Goal: Information Seeking & Learning: Learn about a topic

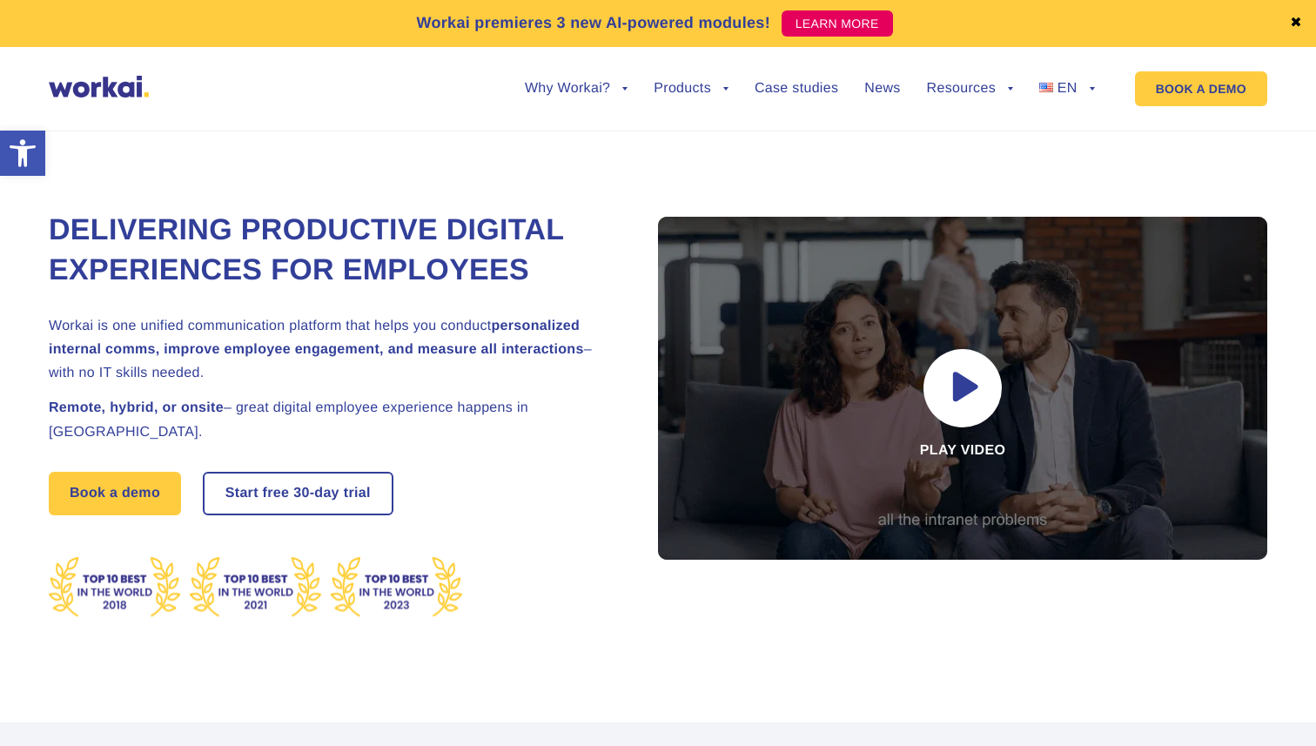
click at [124, 584] on img at bounding box center [255, 587] width 413 height 61
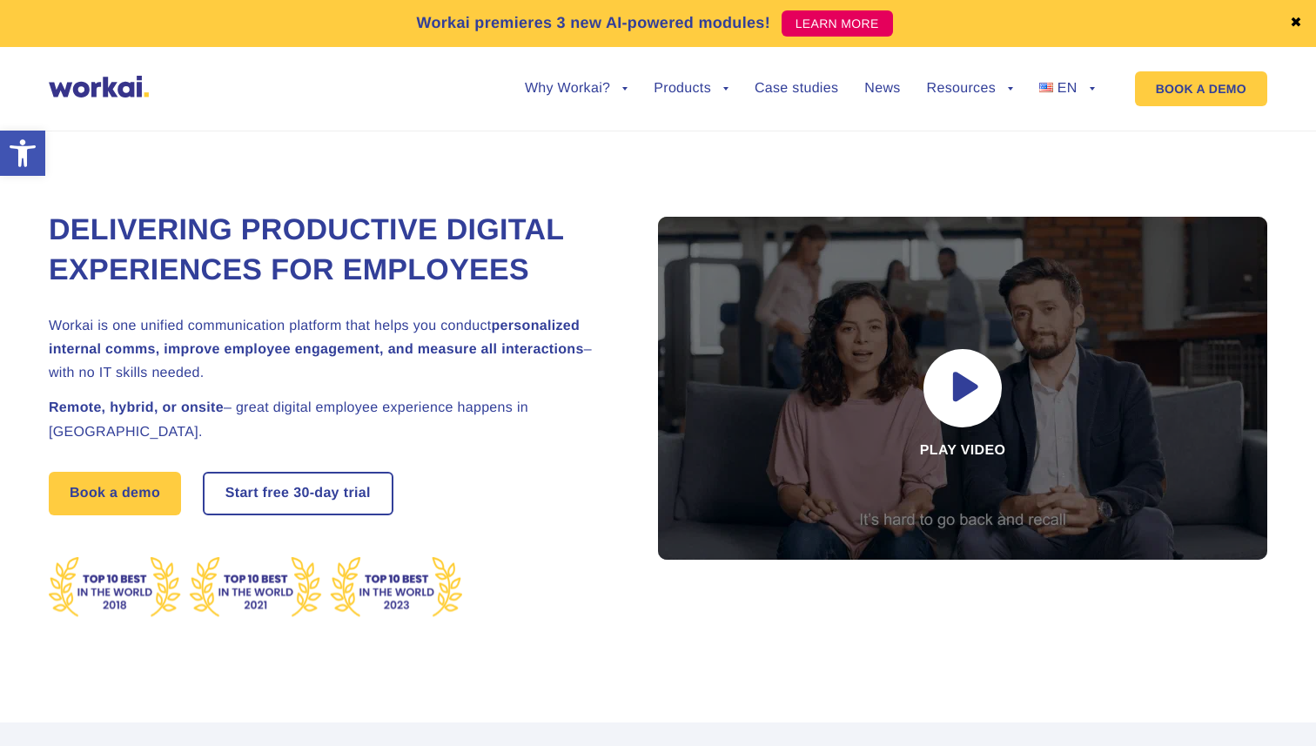
click at [378, 587] on img at bounding box center [255, 587] width 413 height 61
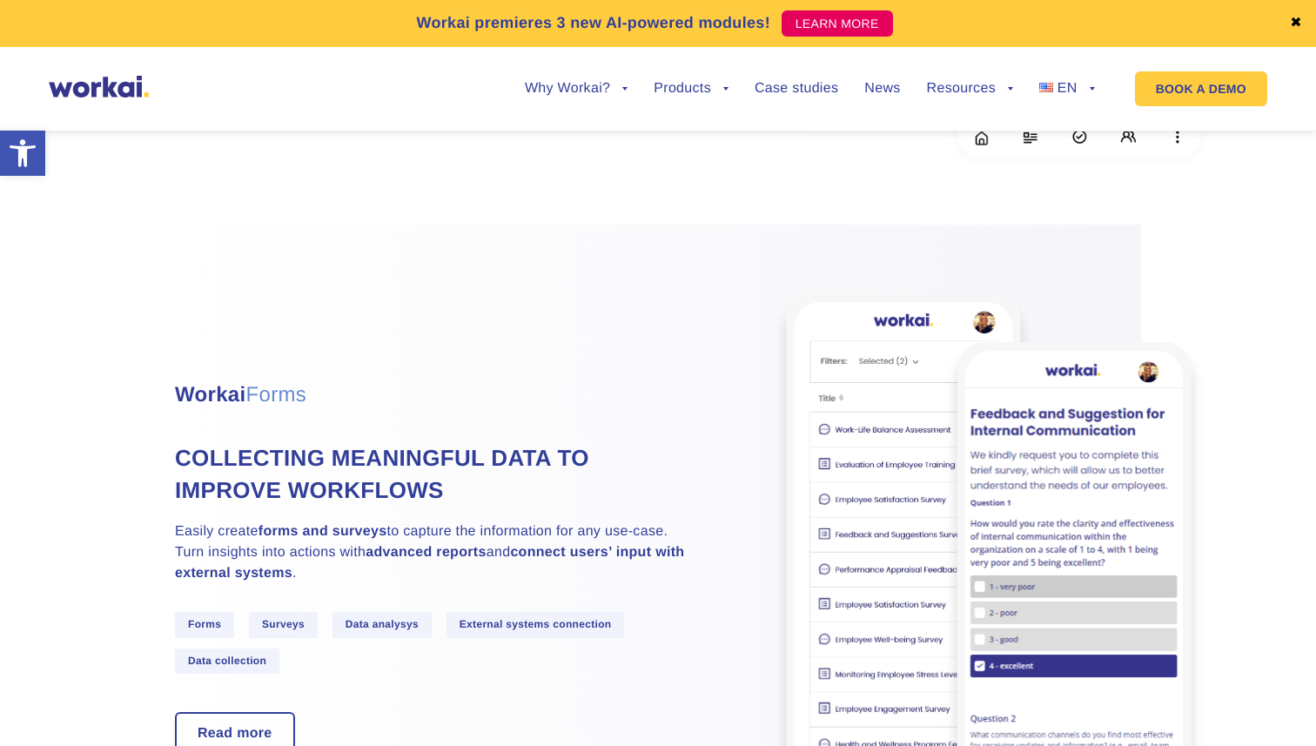
scroll to position [3212, 0]
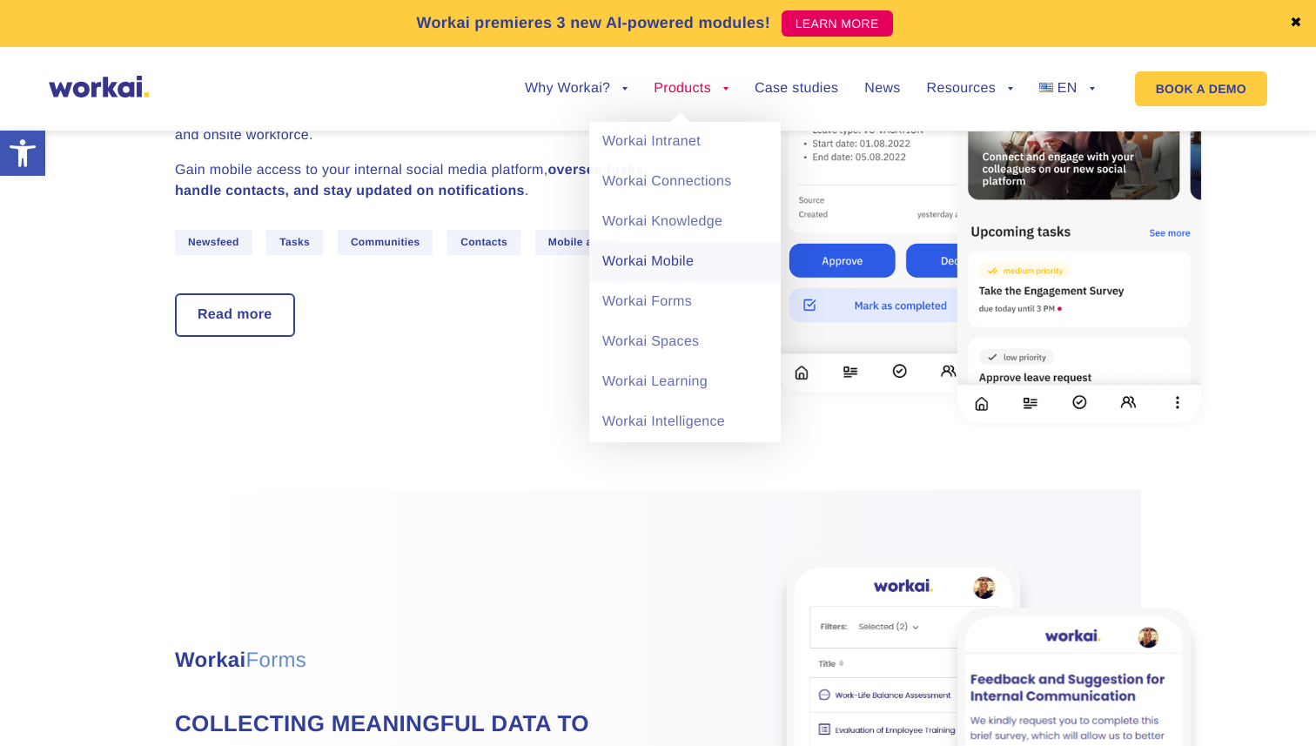
click at [669, 255] on link "Workai Mobile" at bounding box center [684, 262] width 191 height 40
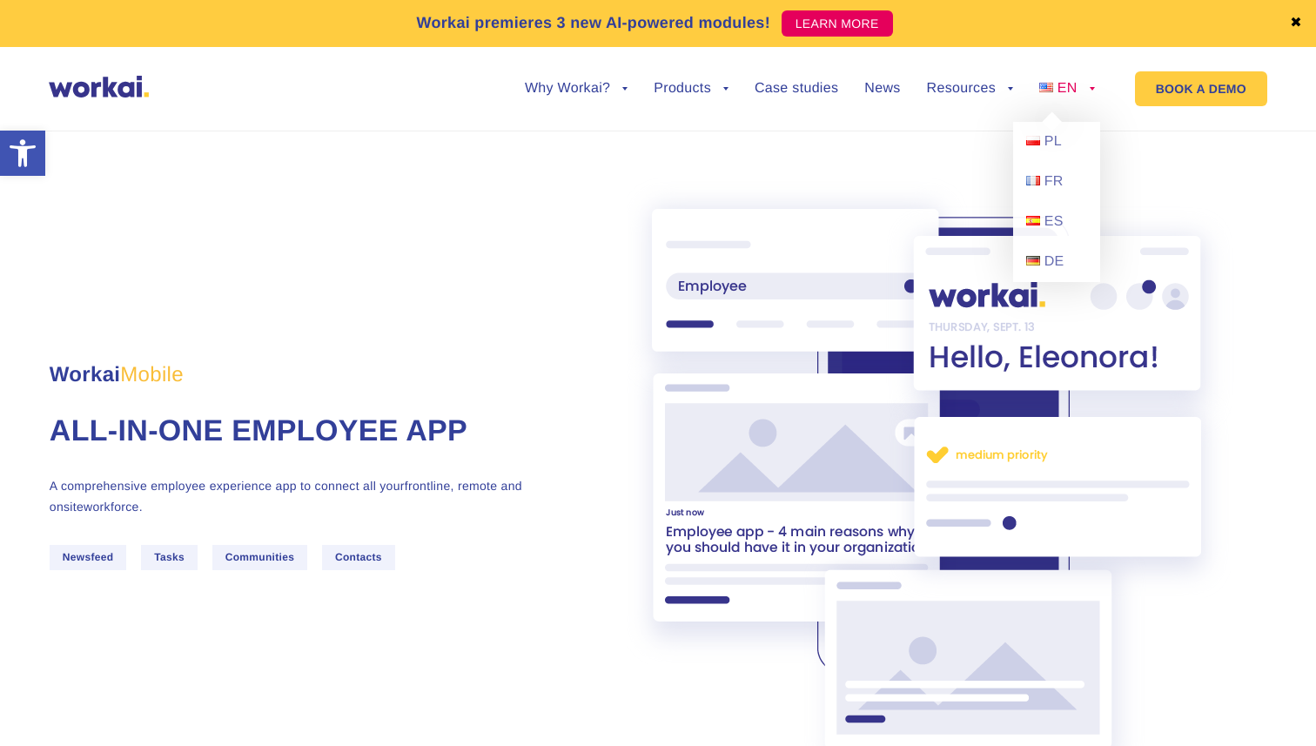
click at [1094, 90] on link "EN" at bounding box center [1067, 89] width 56 height 14
click at [1037, 145] on img at bounding box center [1033, 141] width 14 height 10
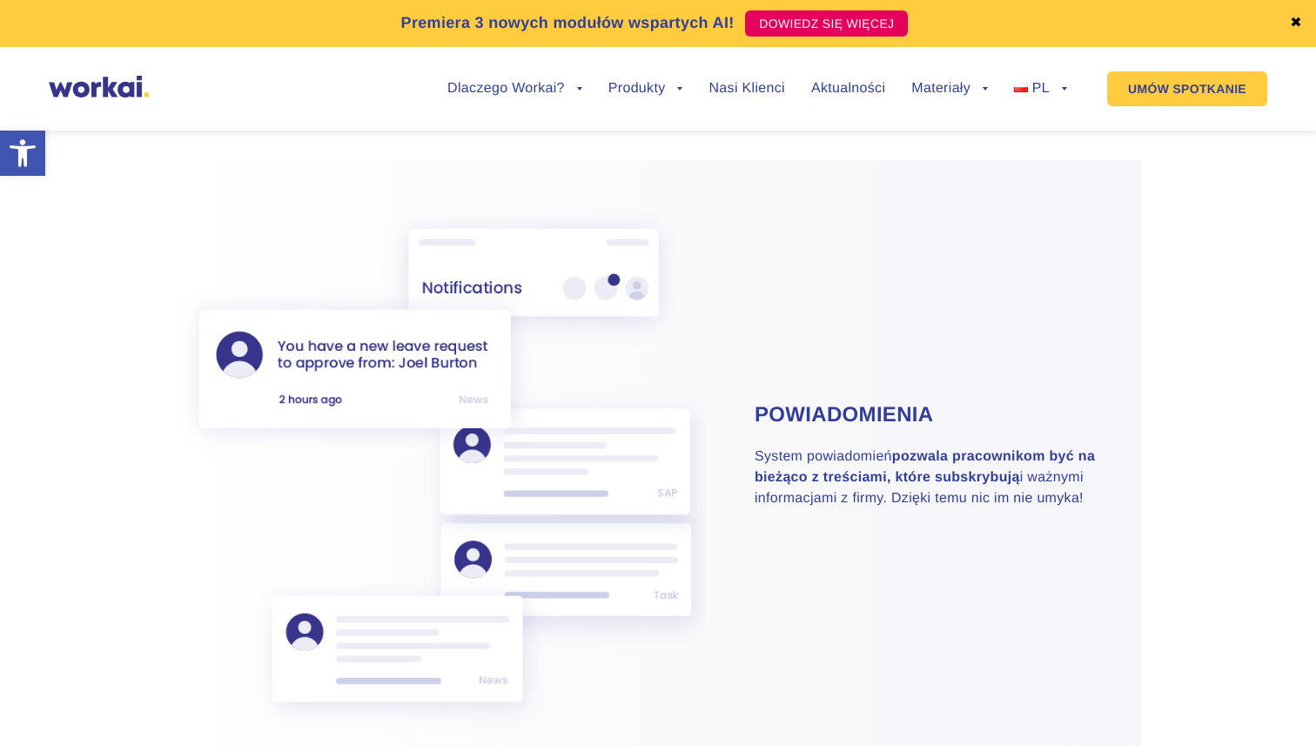
scroll to position [4299, 0]
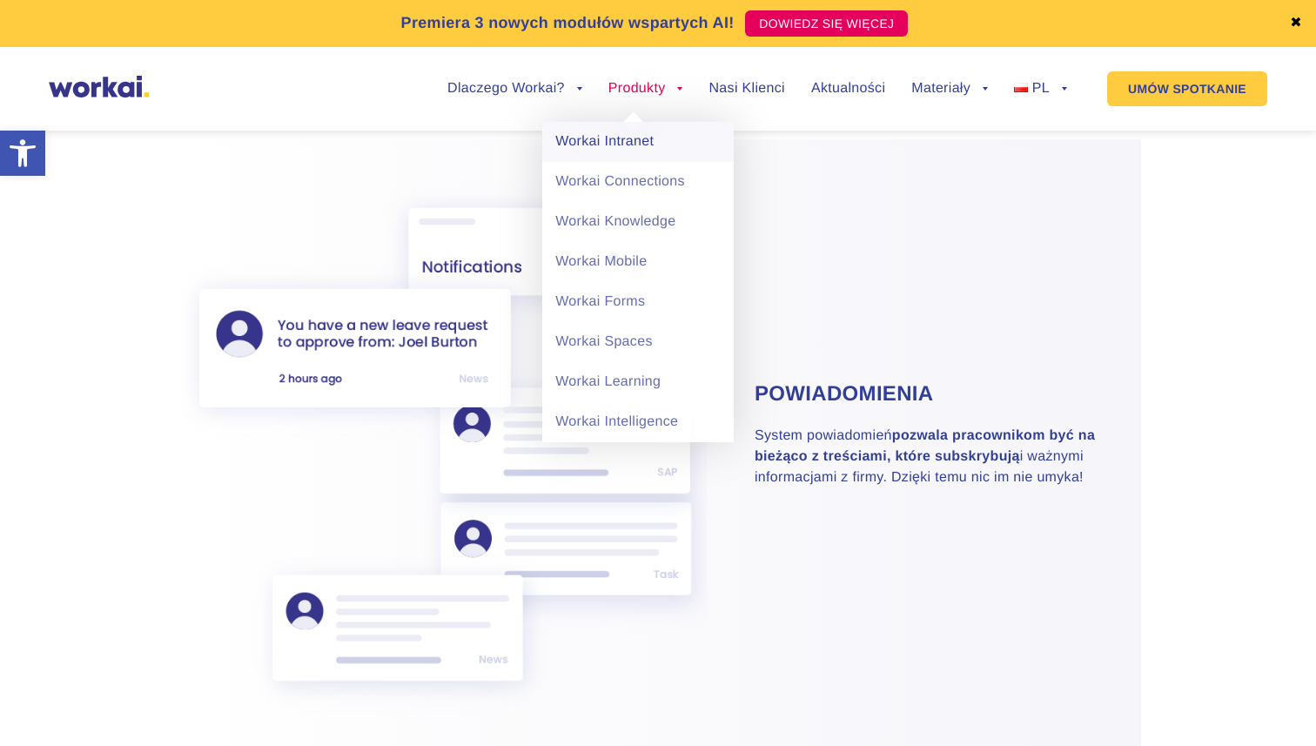
click at [620, 140] on link "Workai Intranet" at bounding box center [637, 142] width 191 height 40
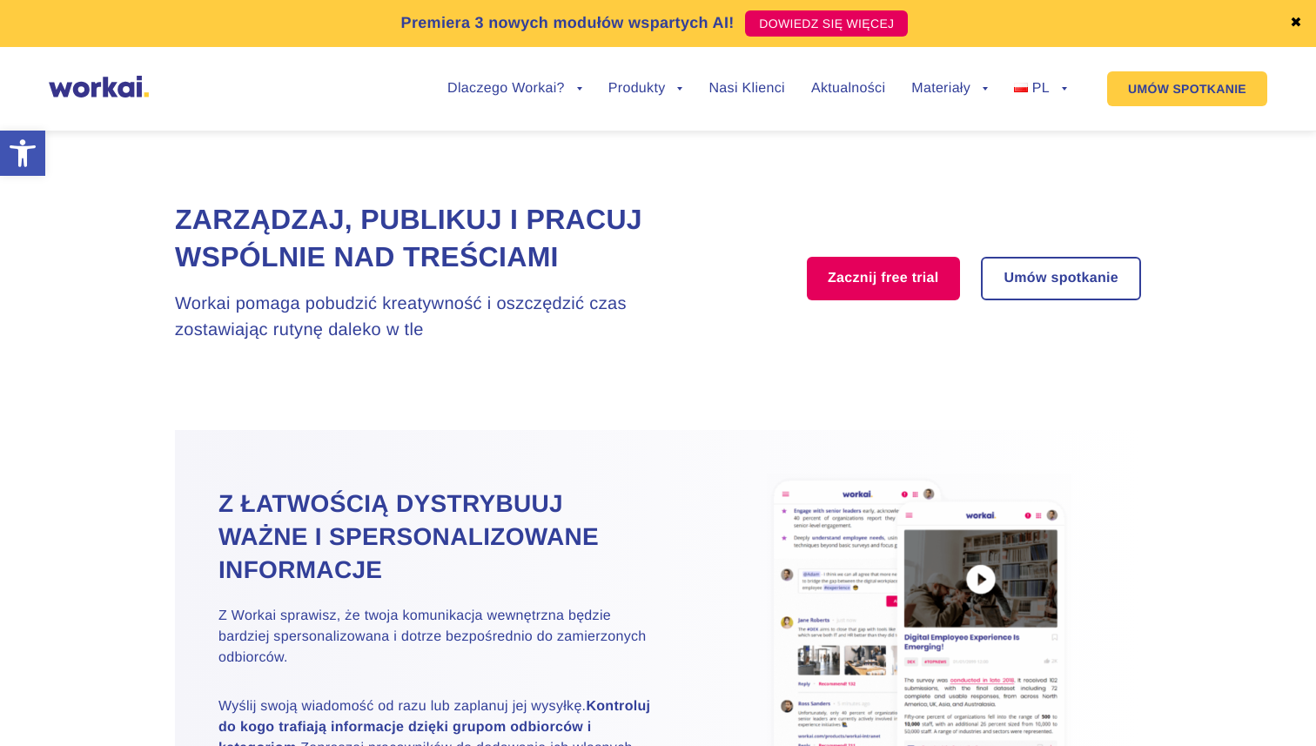
scroll to position [1519, 0]
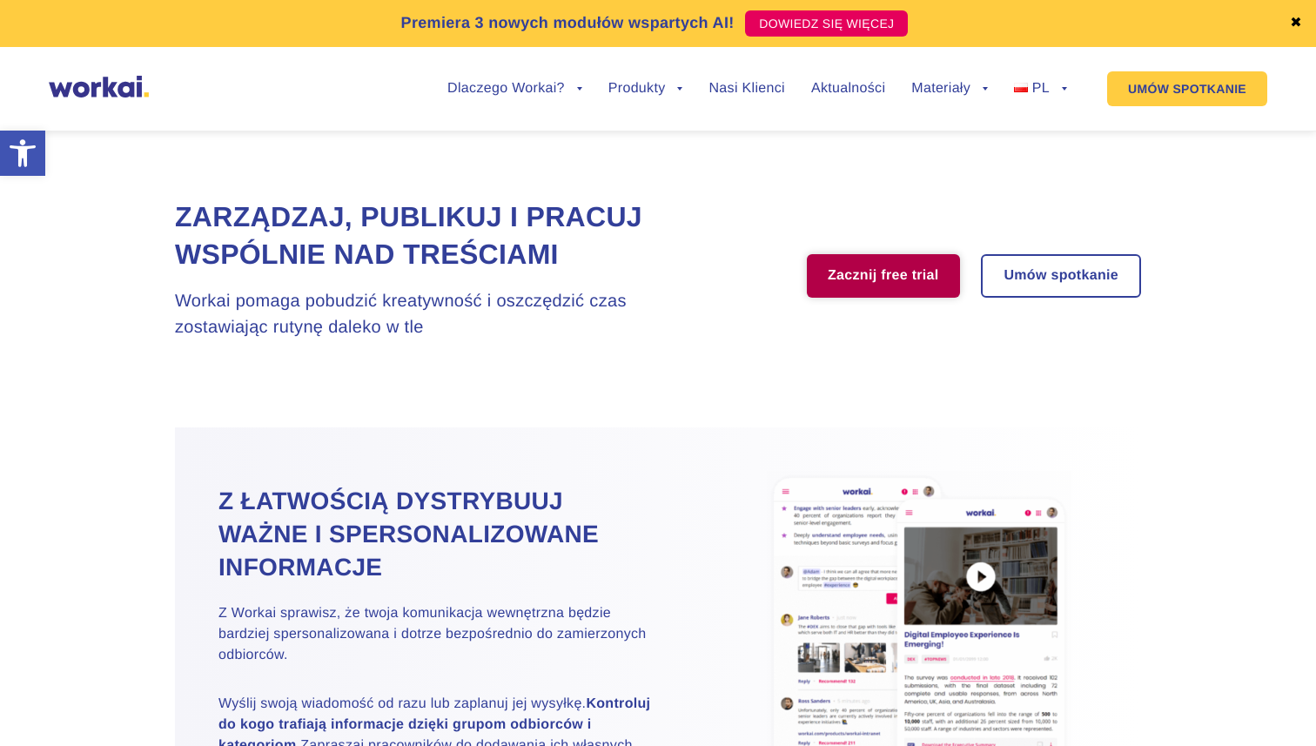
click at [835, 298] on link "Zacznij free trial" at bounding box center [883, 276] width 153 height 44
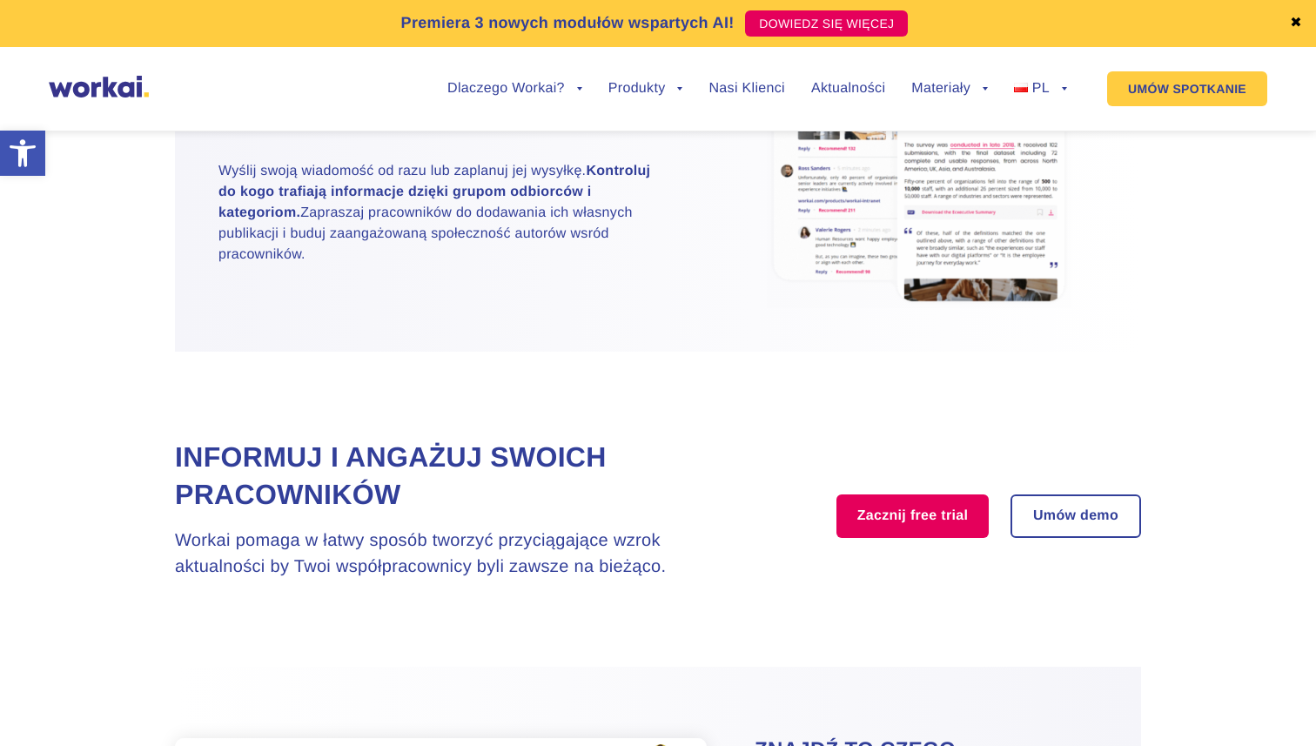
scroll to position [2012, 0]
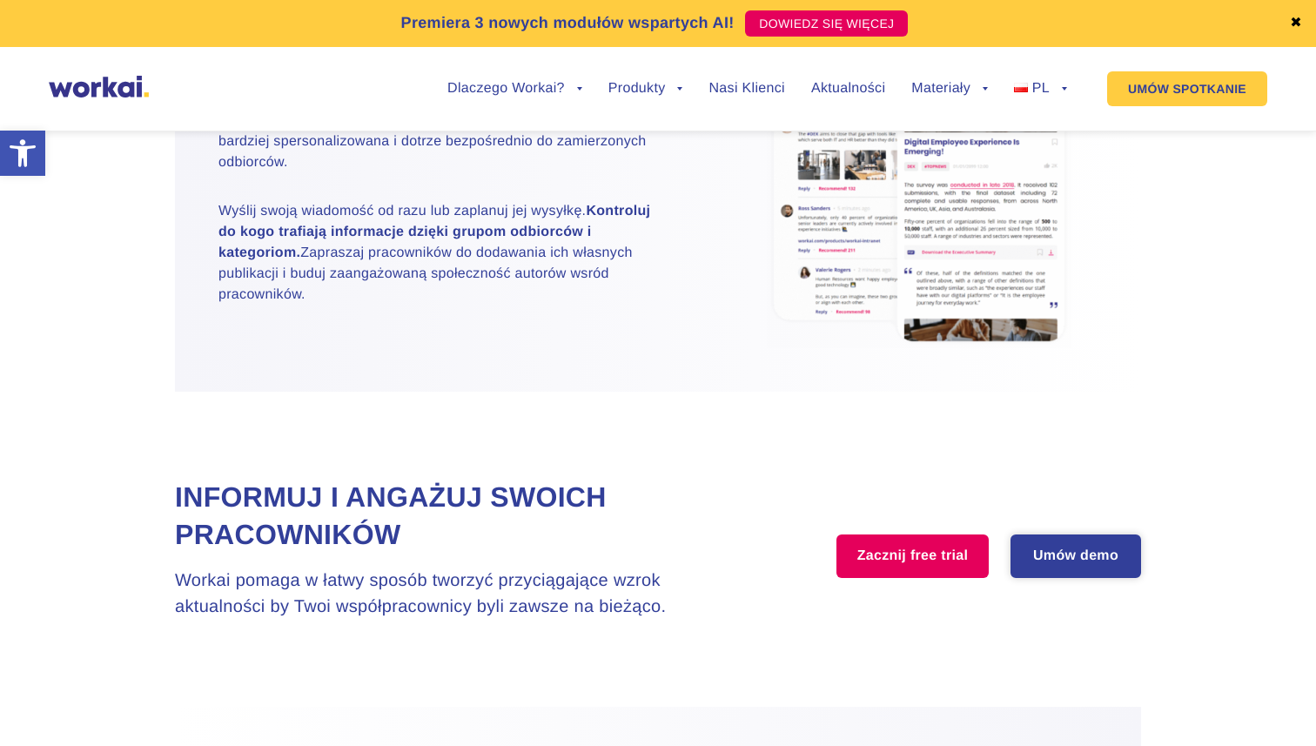
click at [1071, 576] on link "Umów demo" at bounding box center [1075, 556] width 127 height 40
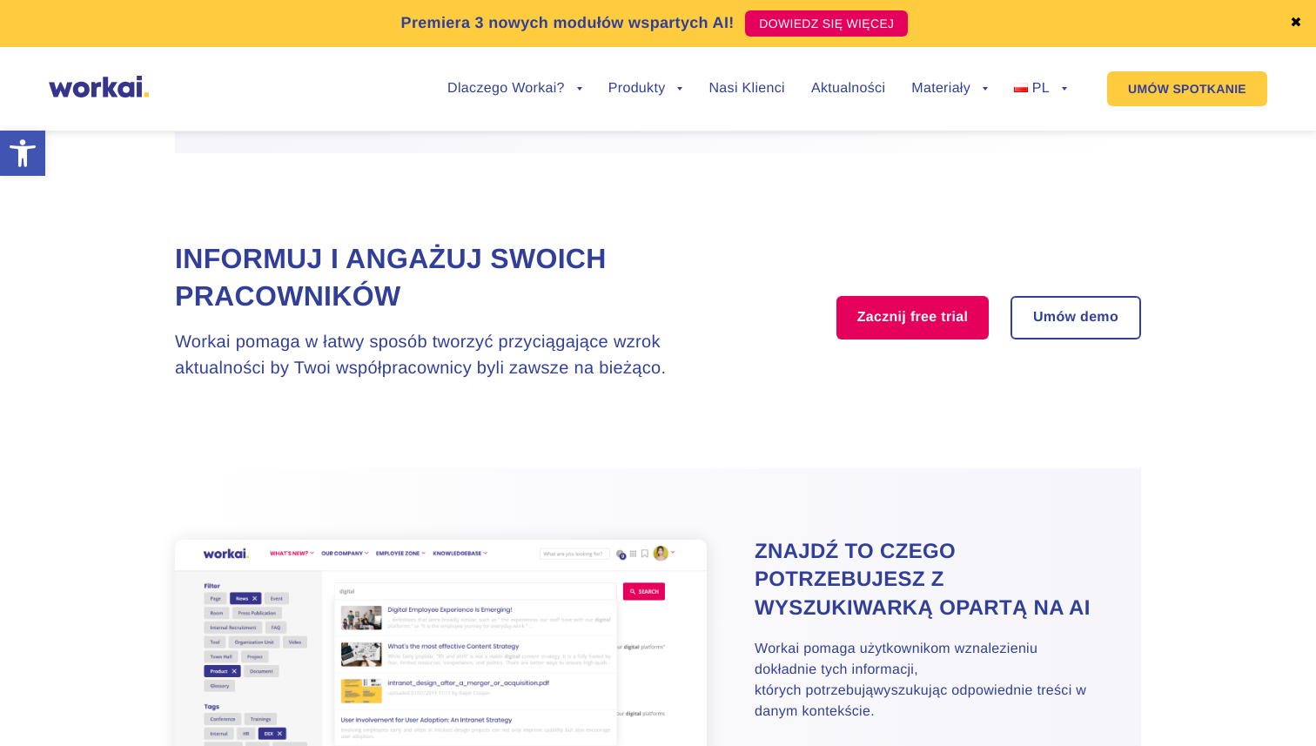
scroll to position [2257, 0]
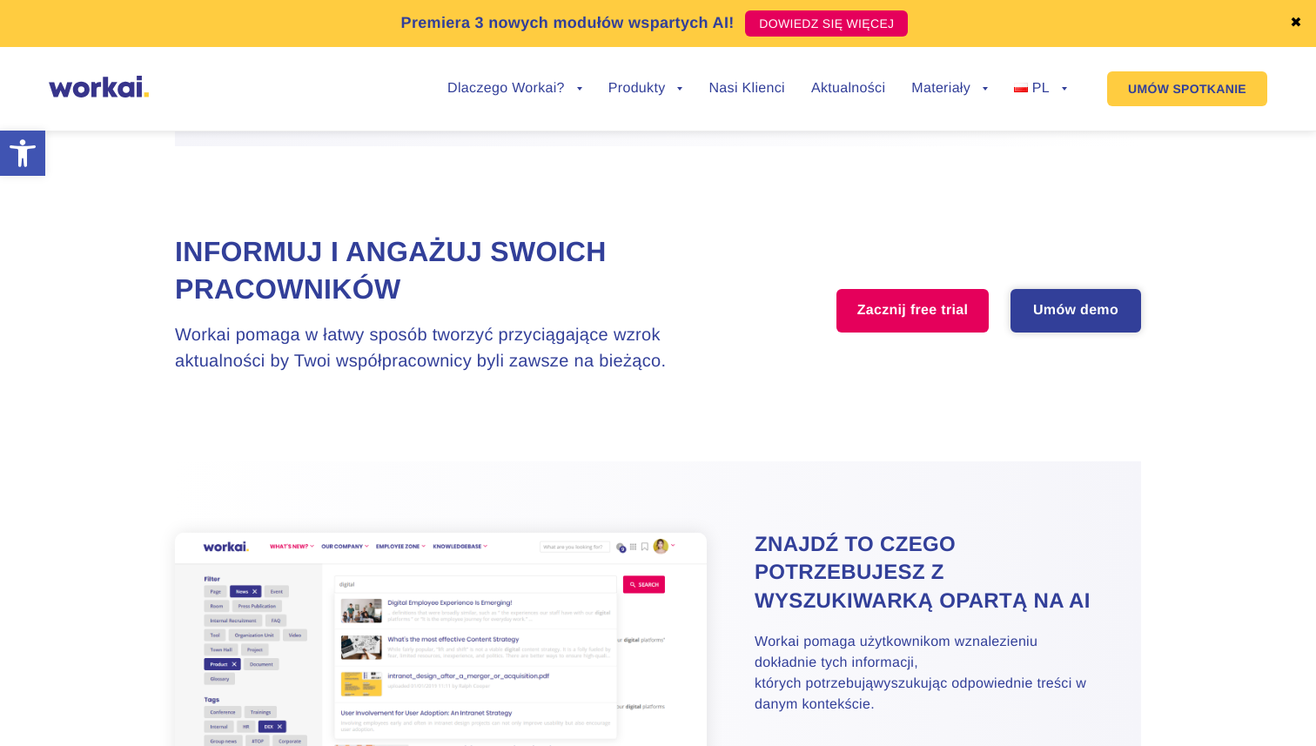
click at [1084, 331] on link "Umów demo" at bounding box center [1075, 311] width 127 height 40
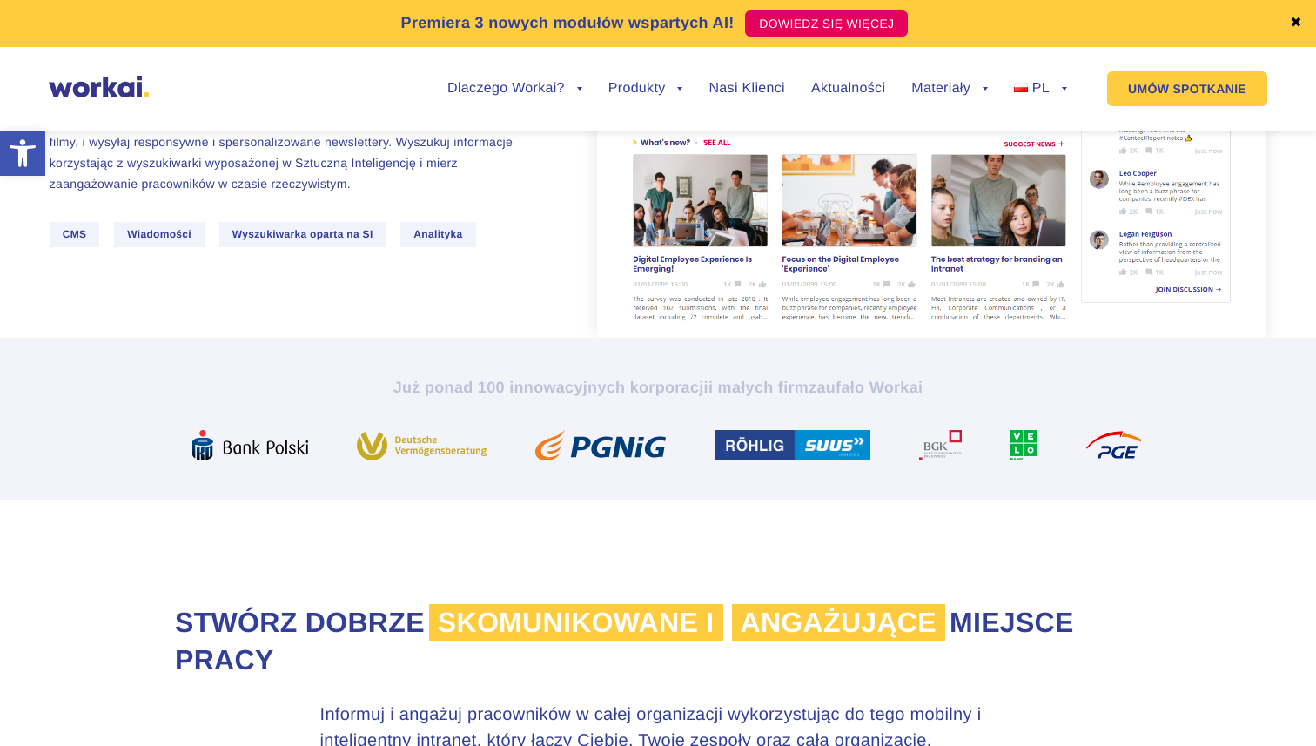
scroll to position [0, 0]
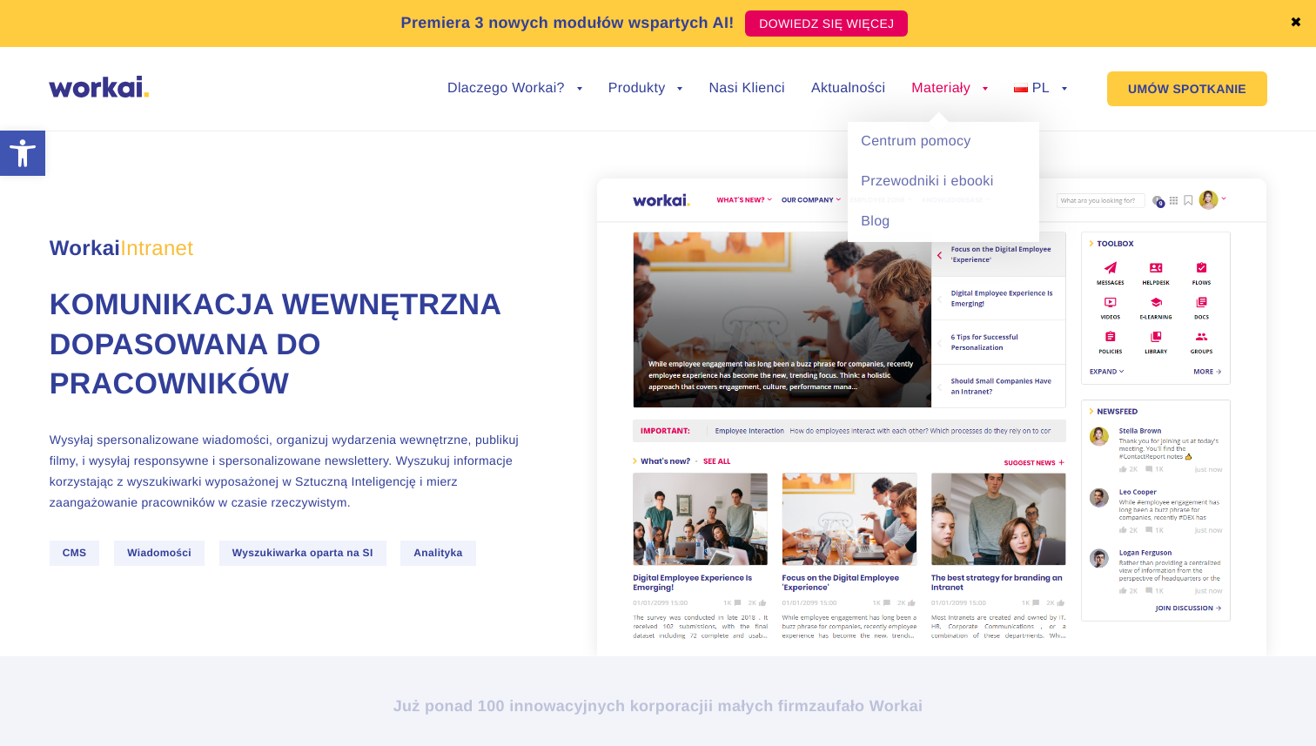
click at [987, 87] on link "Materiały" at bounding box center [949, 89] width 77 height 14
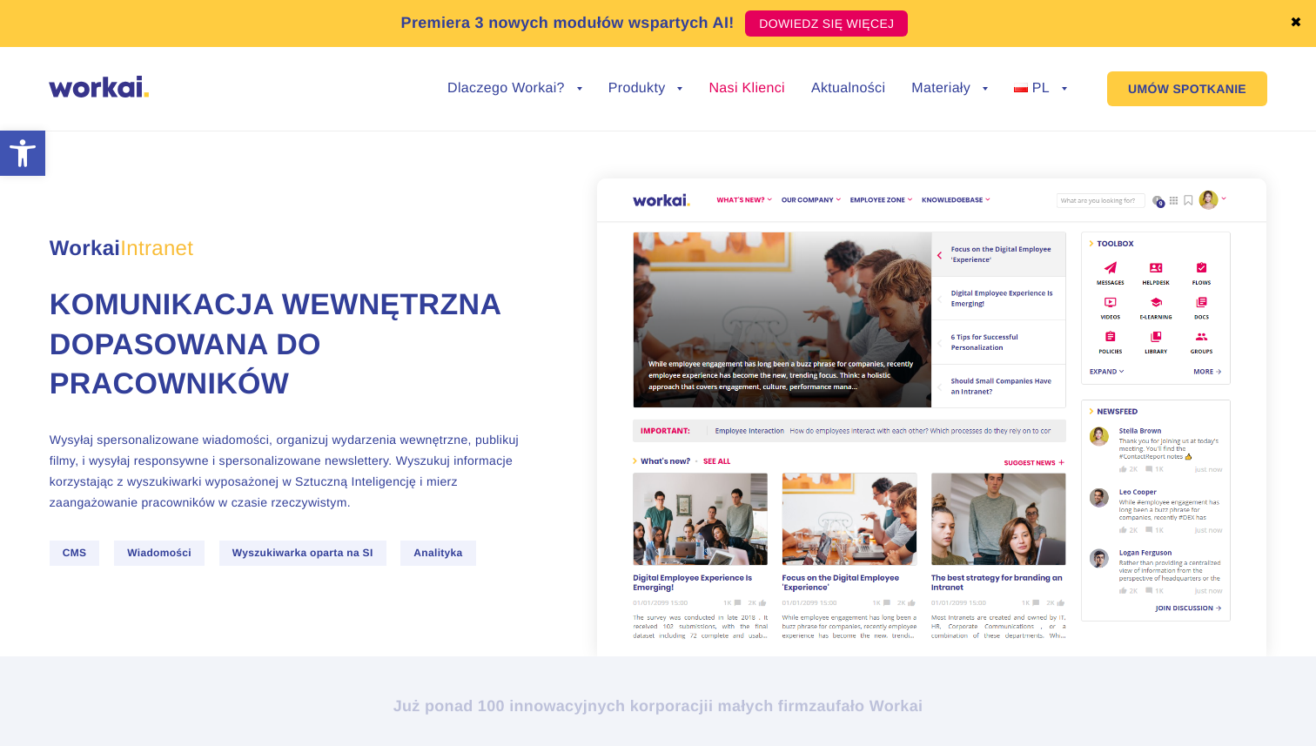
click at [740, 94] on link "Nasi Klienci" at bounding box center [747, 89] width 76 height 14
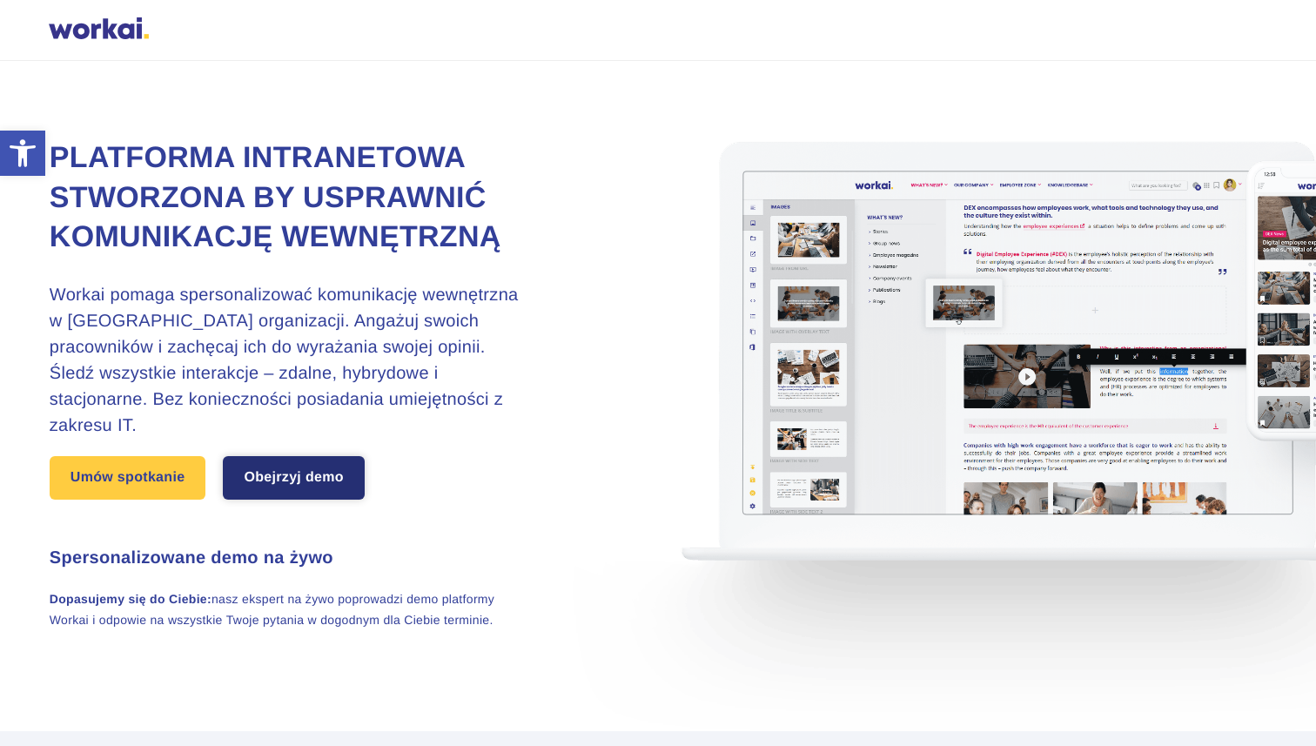
click at [344, 474] on link "Obejrzyj demo" at bounding box center [293, 478] width 141 height 44
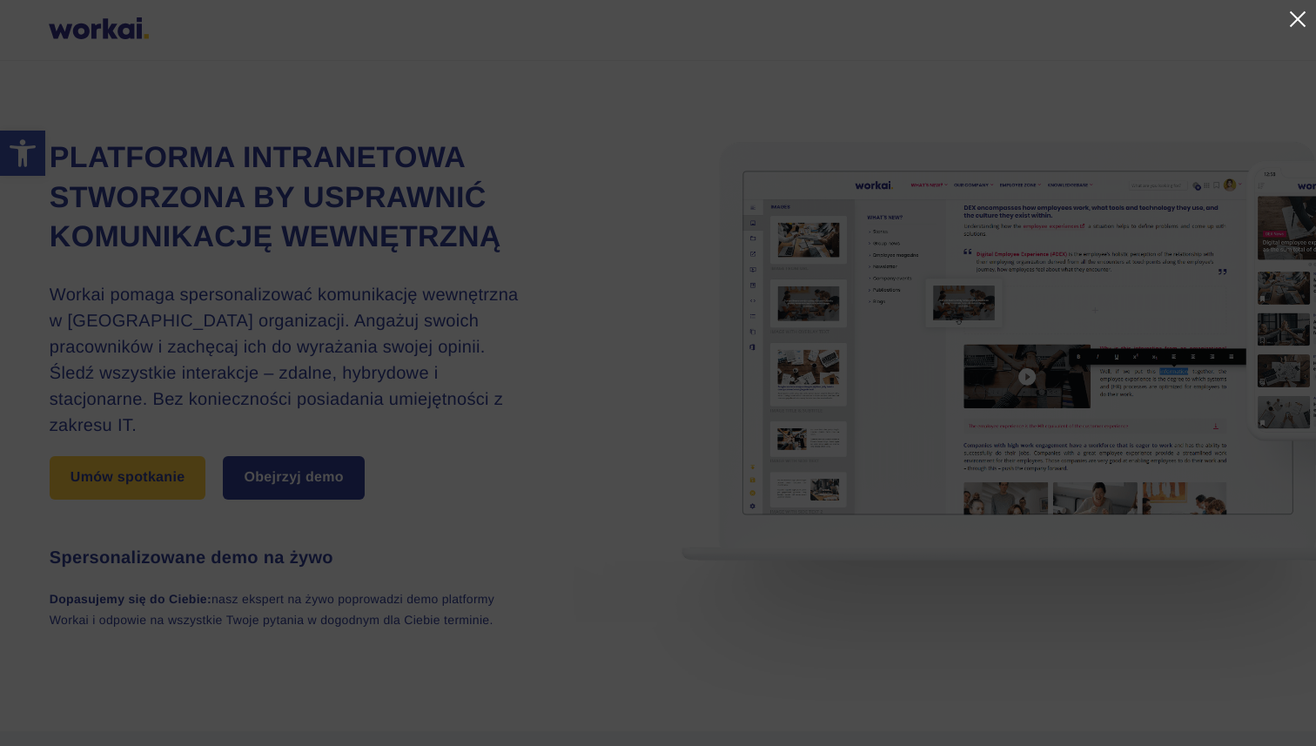
click at [1299, 17] on link at bounding box center [1297, 19] width 21 height 21
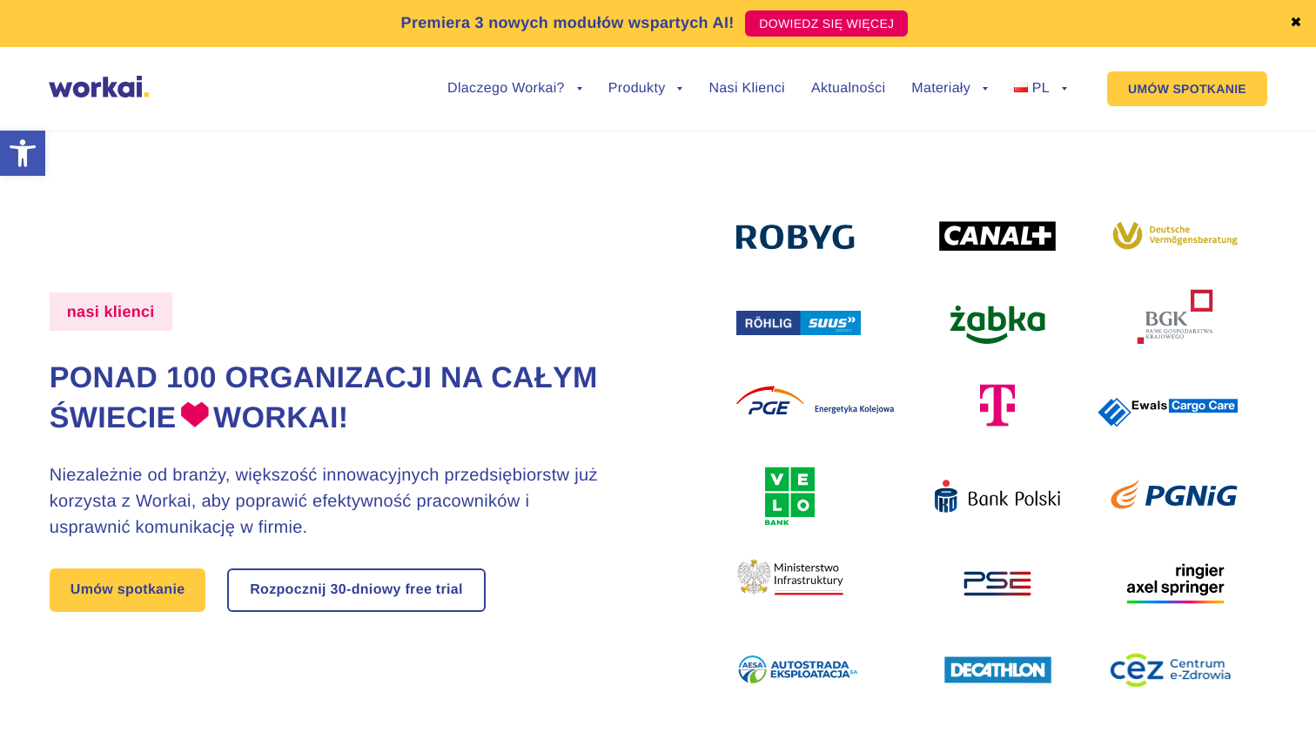
click at [984, 319] on img at bounding box center [986, 452] width 501 height 478
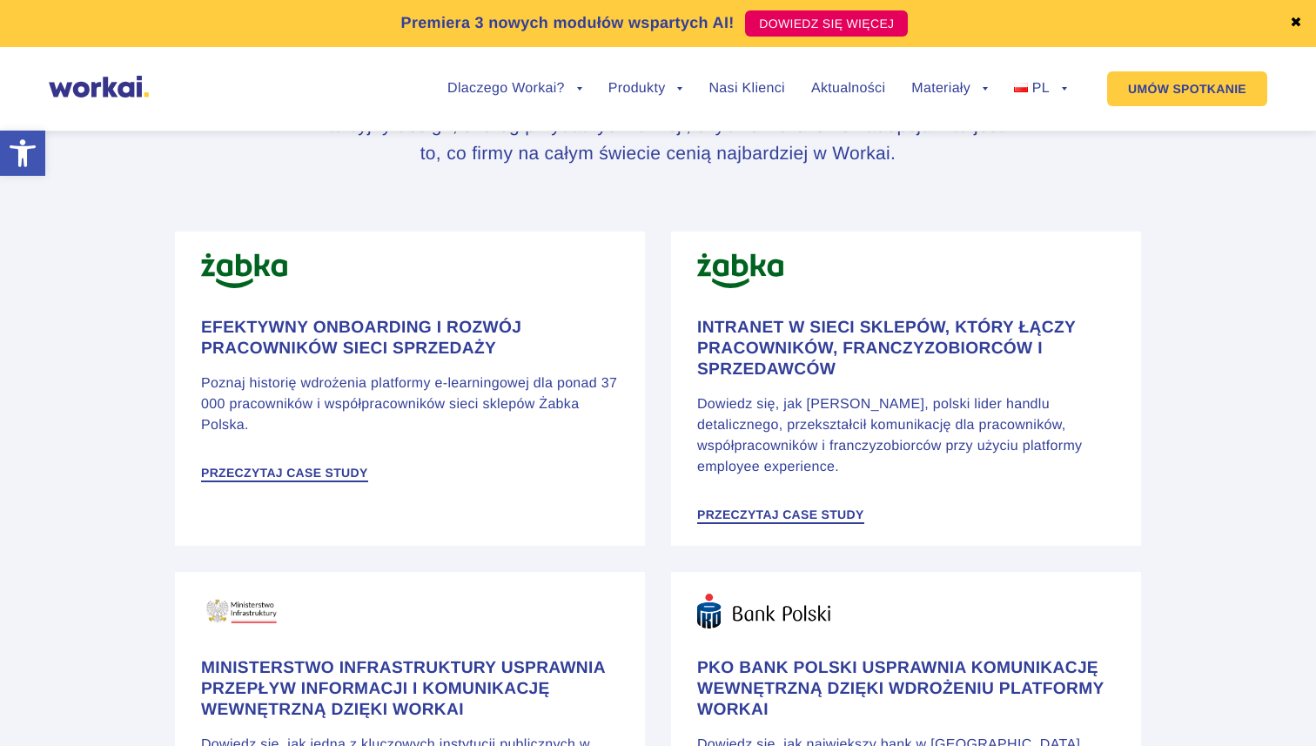
scroll to position [903, 0]
click at [1031, 90] on link "PL" at bounding box center [1040, 89] width 53 height 14
click at [1019, 142] on link "EN" at bounding box center [1029, 142] width 87 height 40
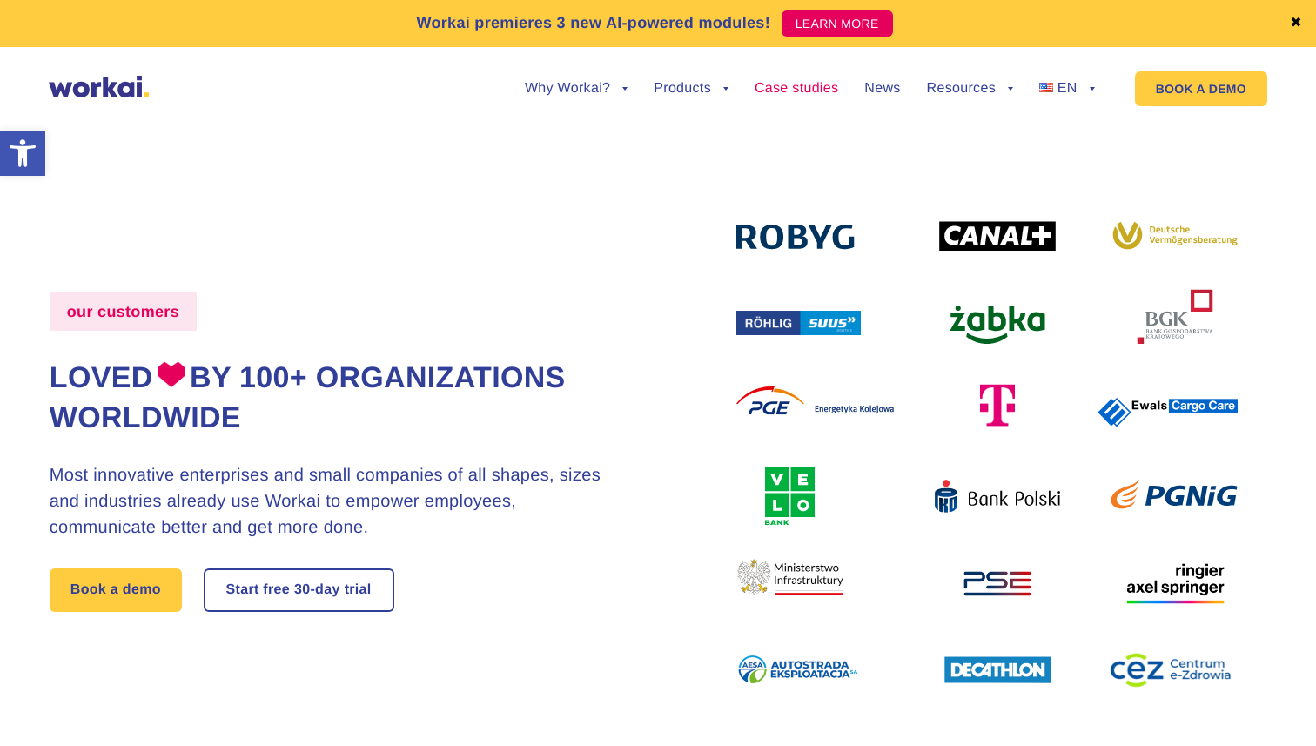
click at [782, 84] on link "Case studies" at bounding box center [797, 89] width 84 height 14
click at [1004, 312] on img at bounding box center [986, 452] width 501 height 478
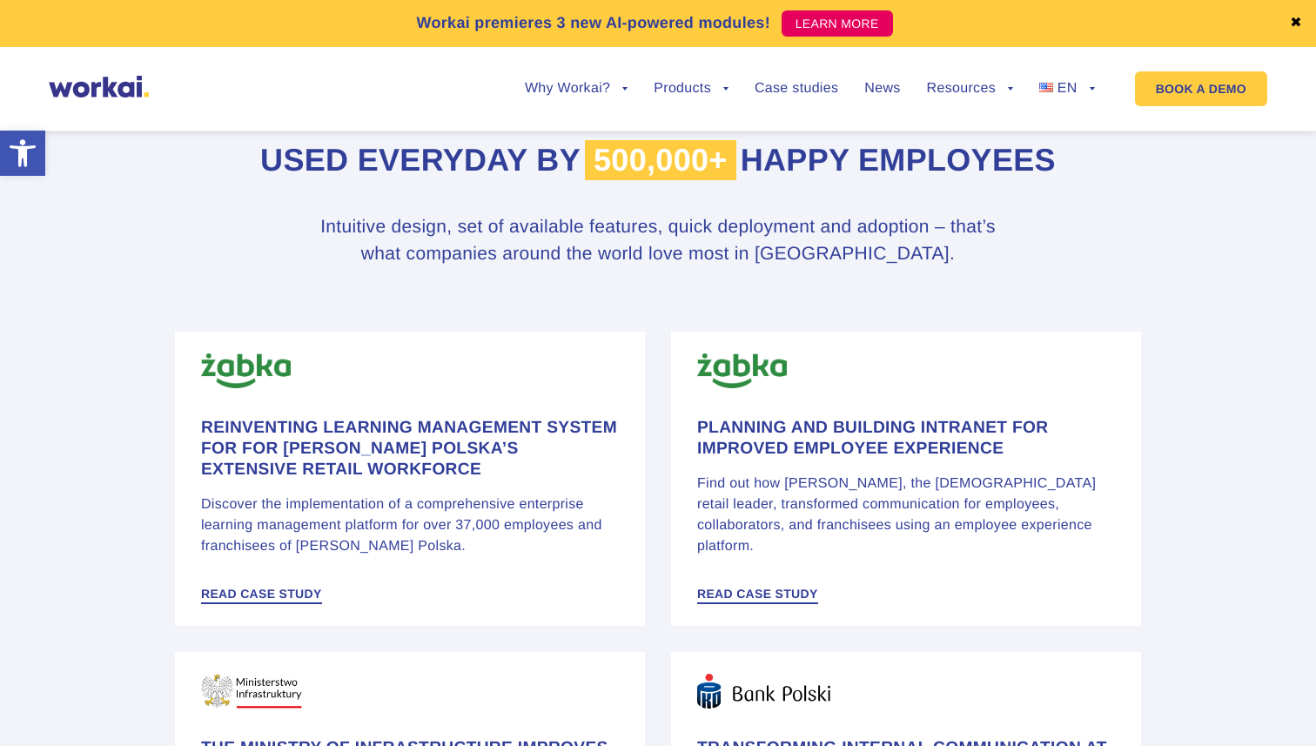
scroll to position [900, 0]
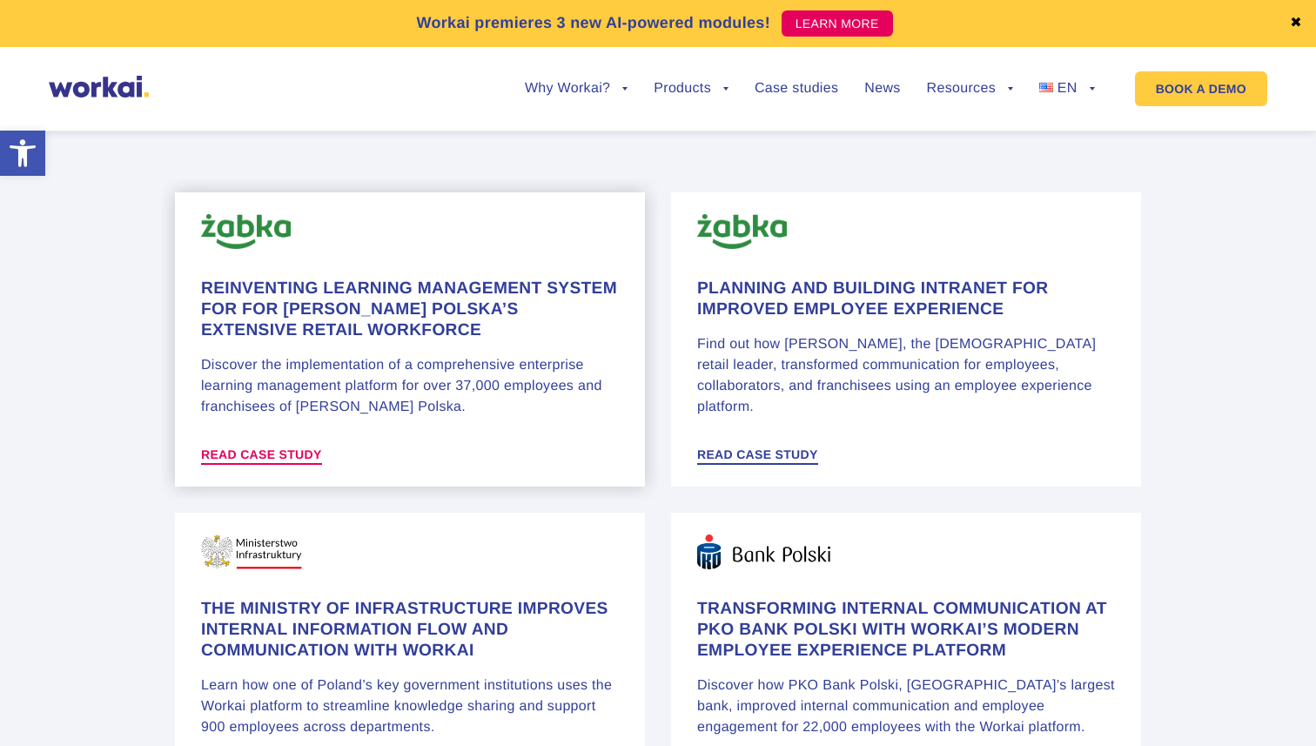
click at [250, 450] on span "Read case study" at bounding box center [261, 454] width 121 height 12
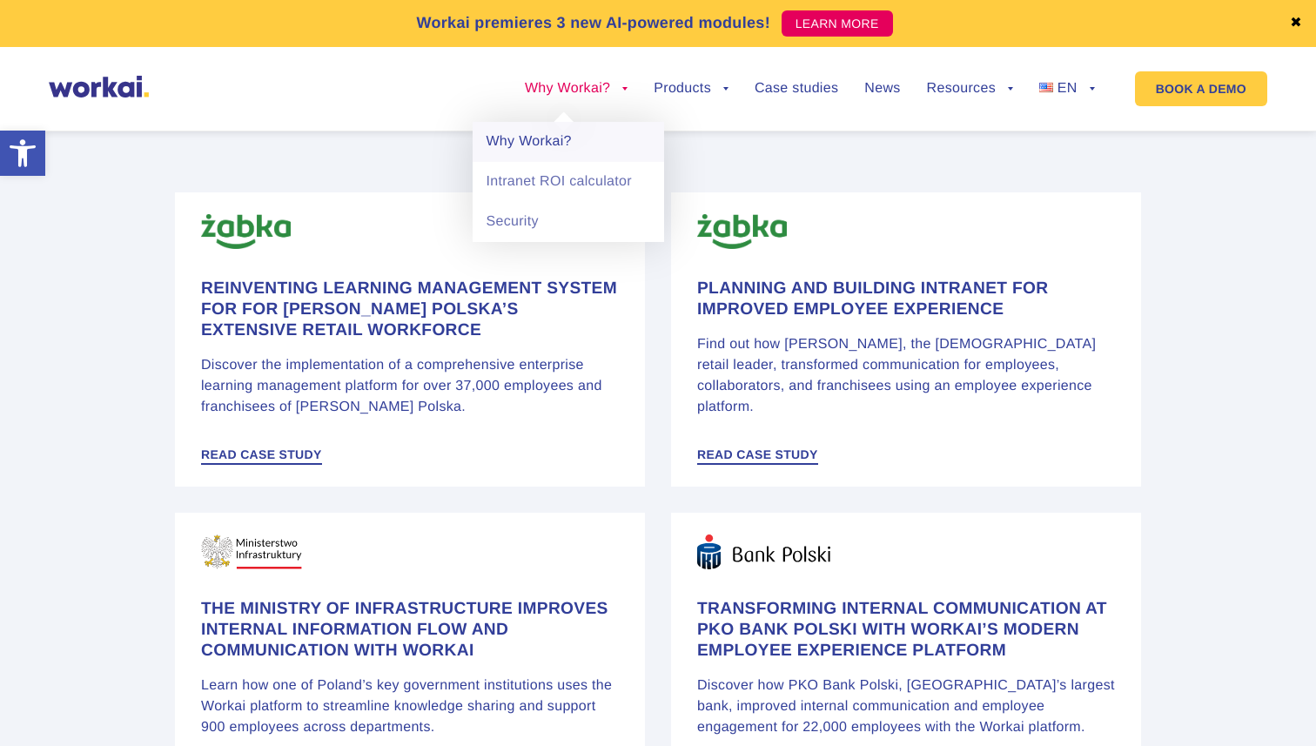
click at [508, 139] on link "Why Workai?" at bounding box center [568, 142] width 191 height 40
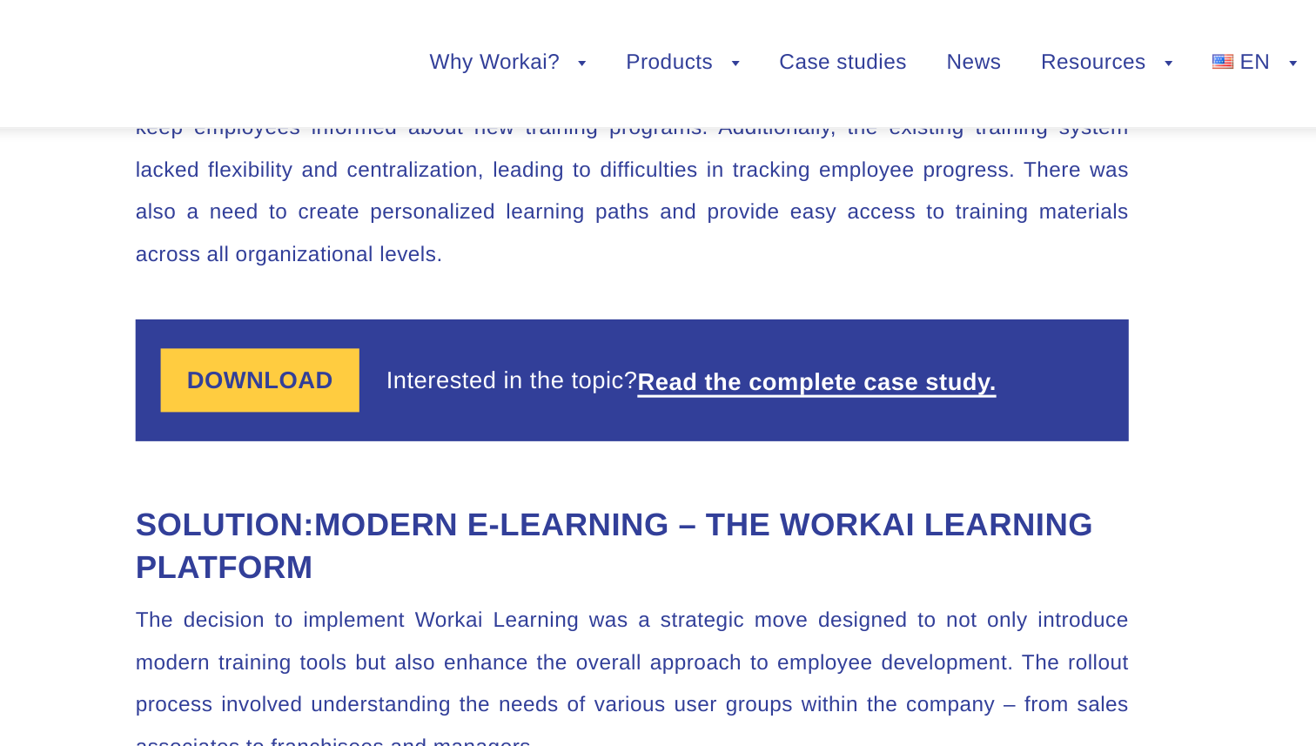
scroll to position [1415, 0]
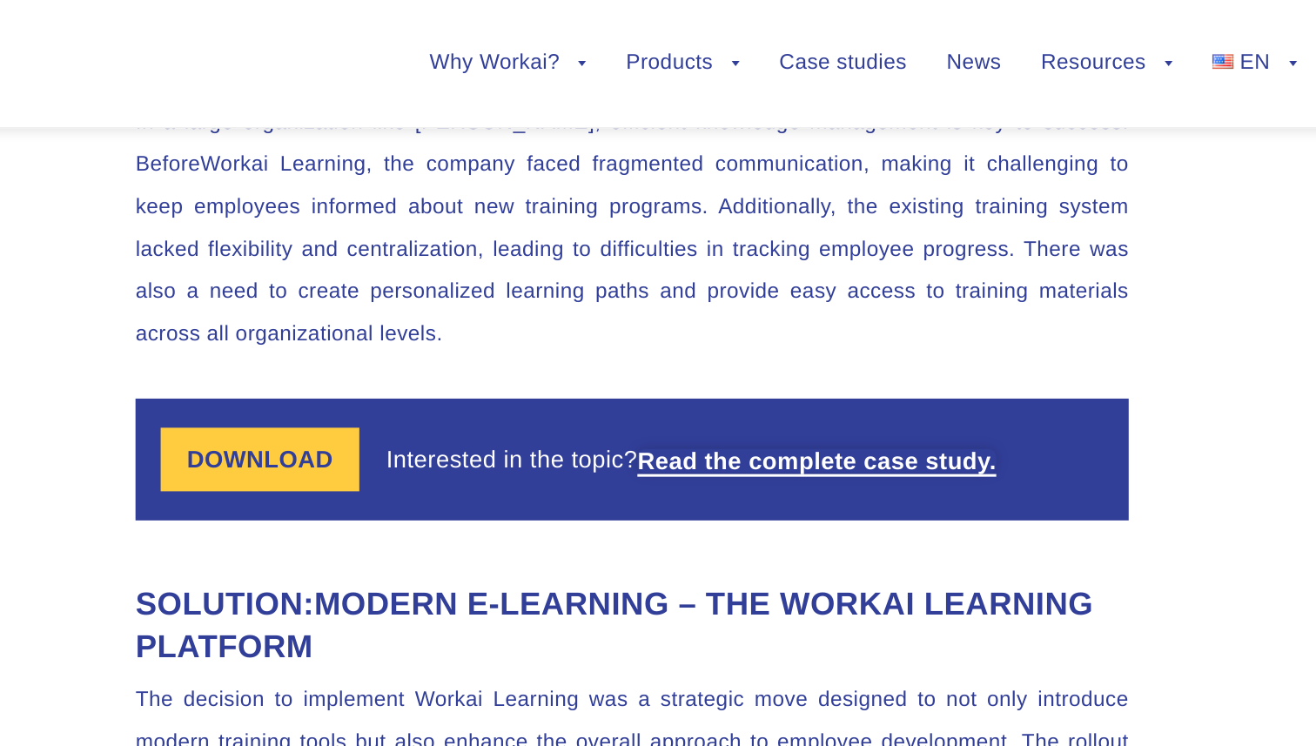
click at [774, 311] on link "Read the complete case study." at bounding box center [780, 303] width 236 height 16
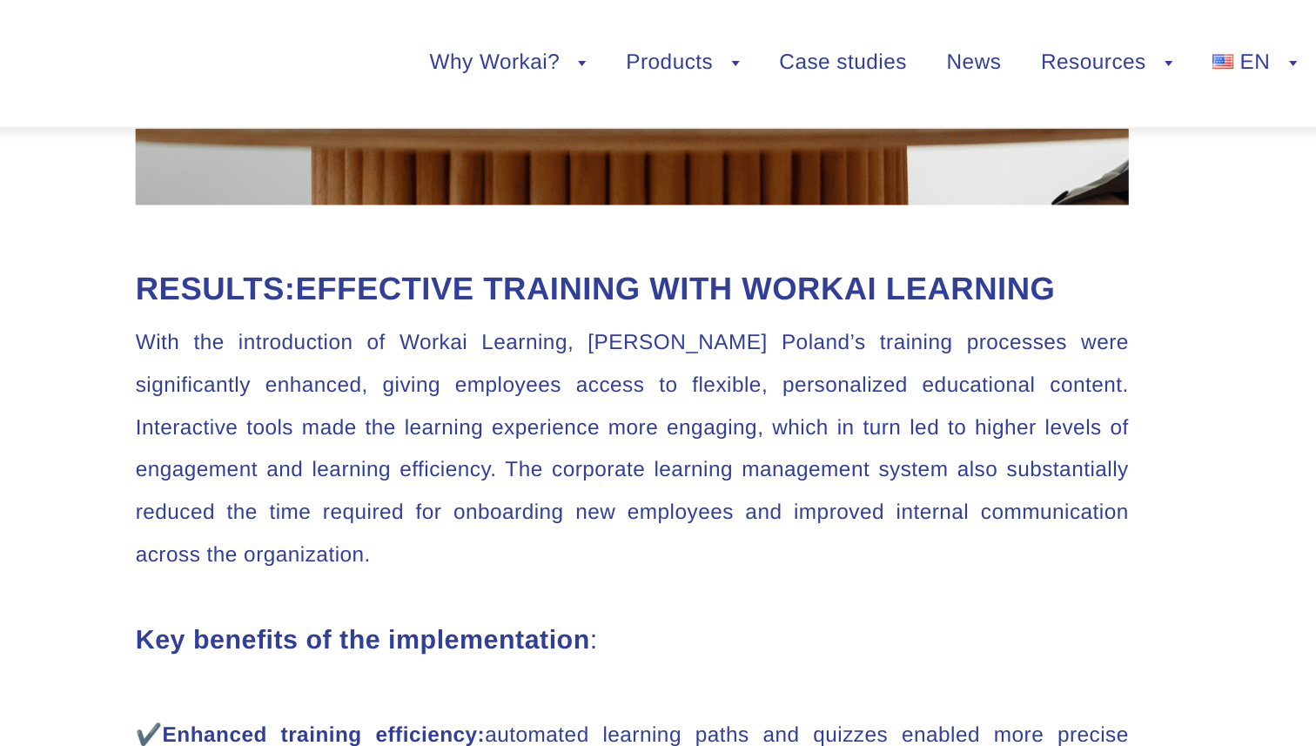
scroll to position [2577, 0]
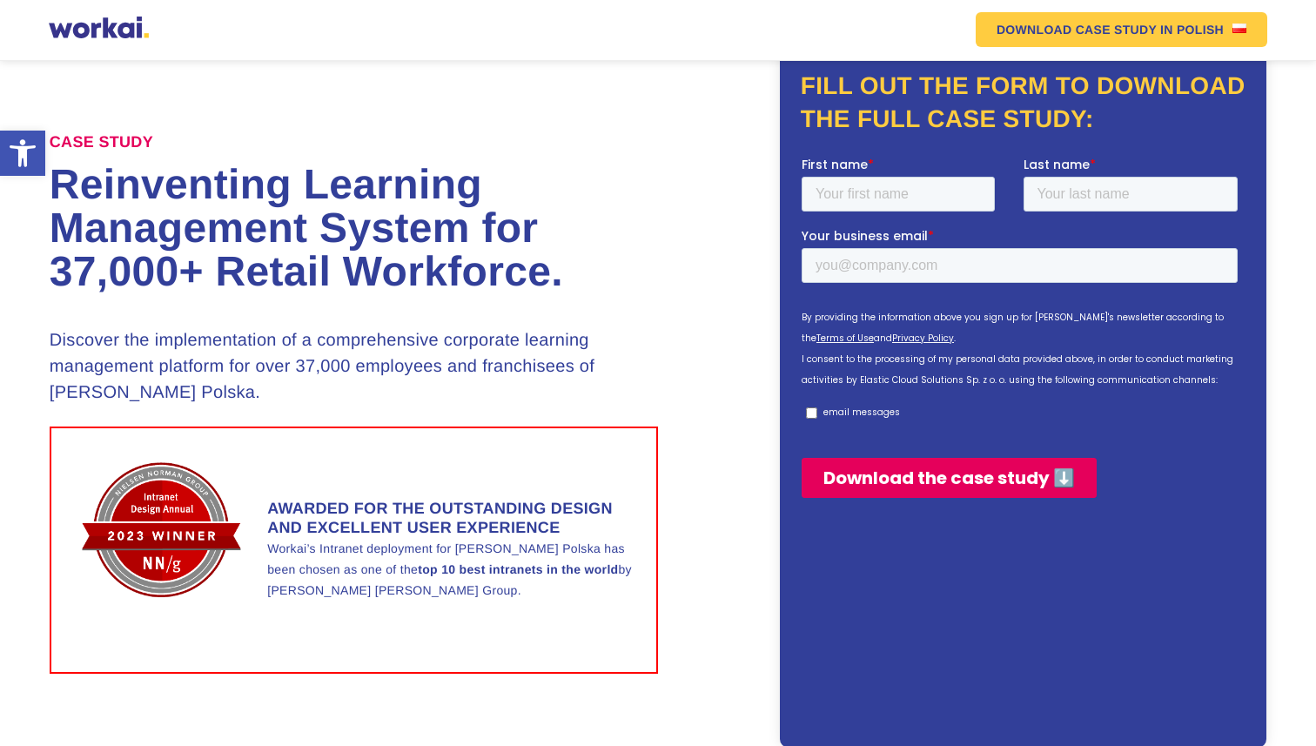
scroll to position [20, 0]
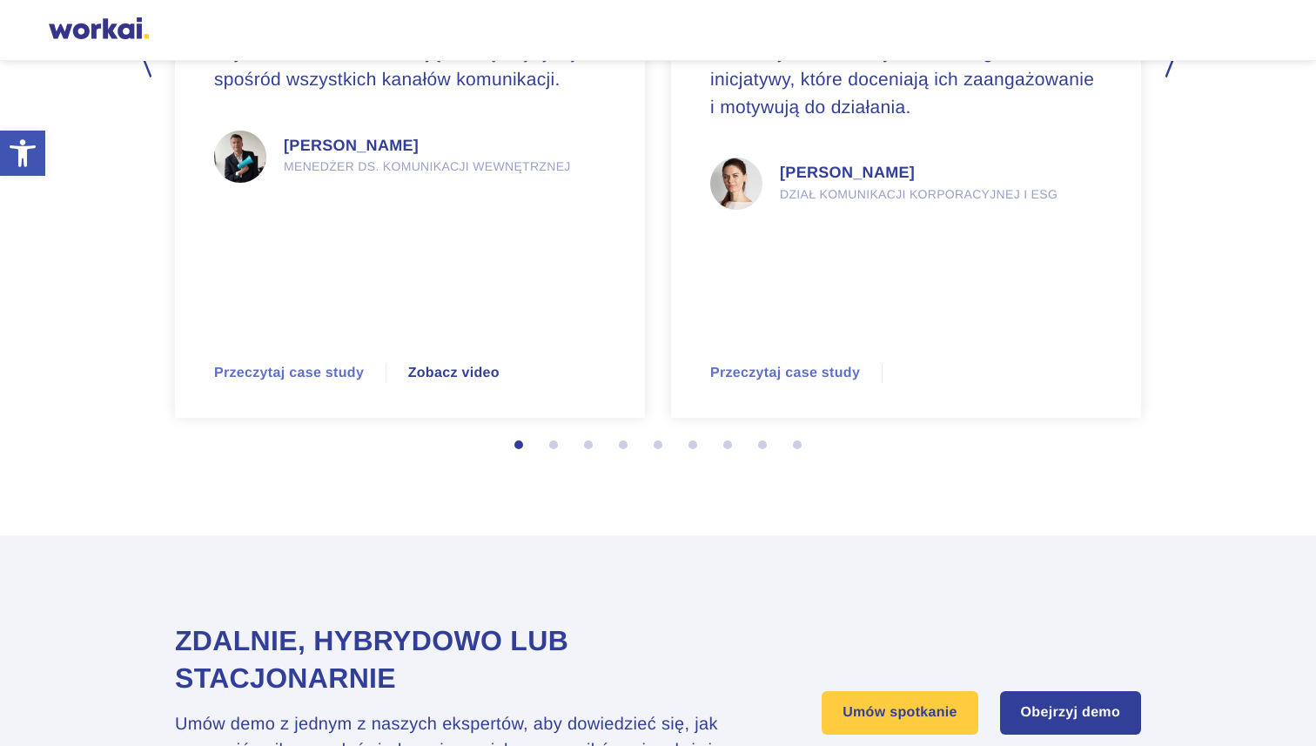
scroll to position [4751, 0]
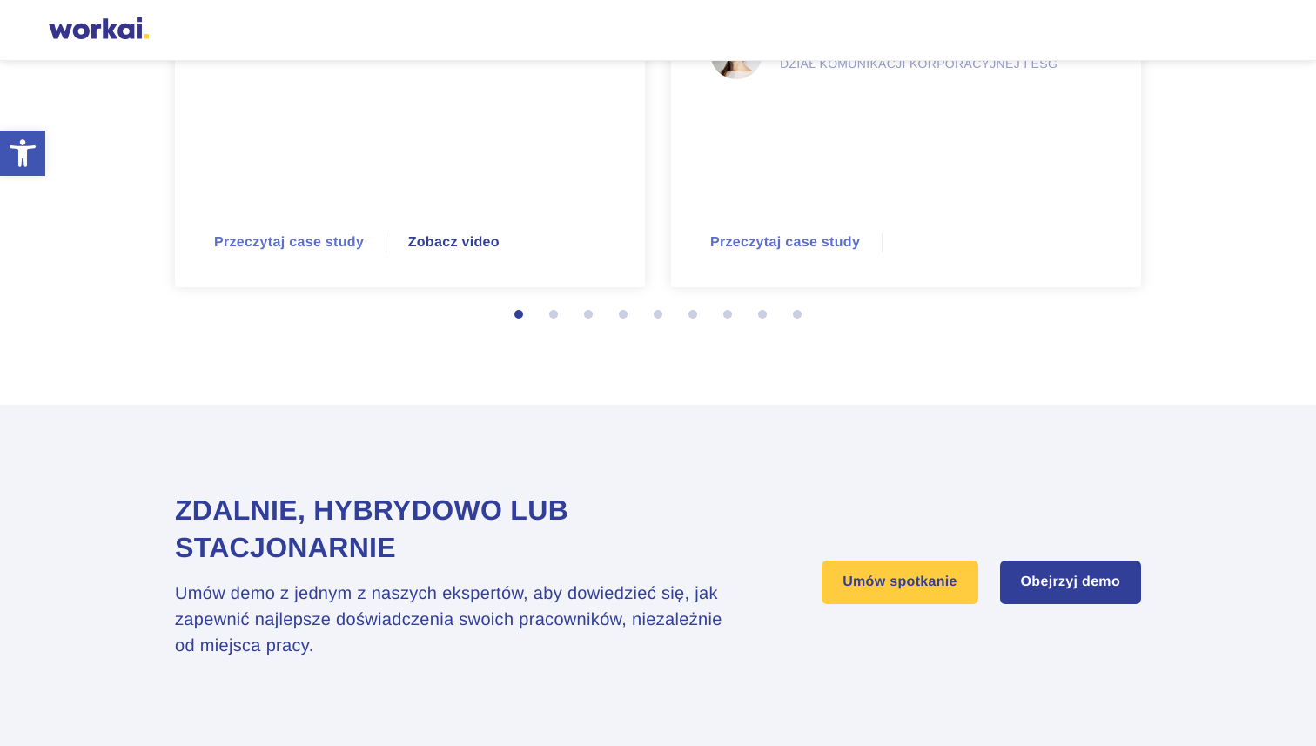
click at [555, 316] on button "2" at bounding box center [557, 318] width 17 height 17
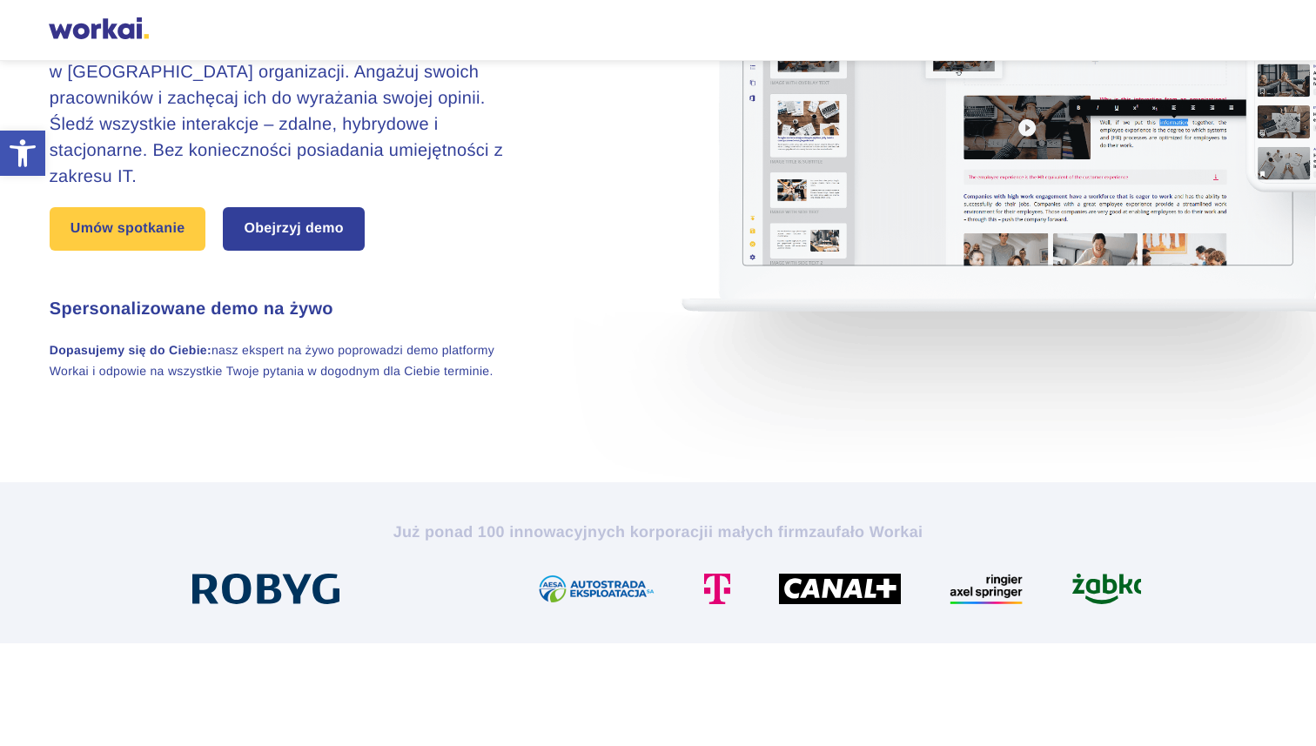
scroll to position [0, 0]
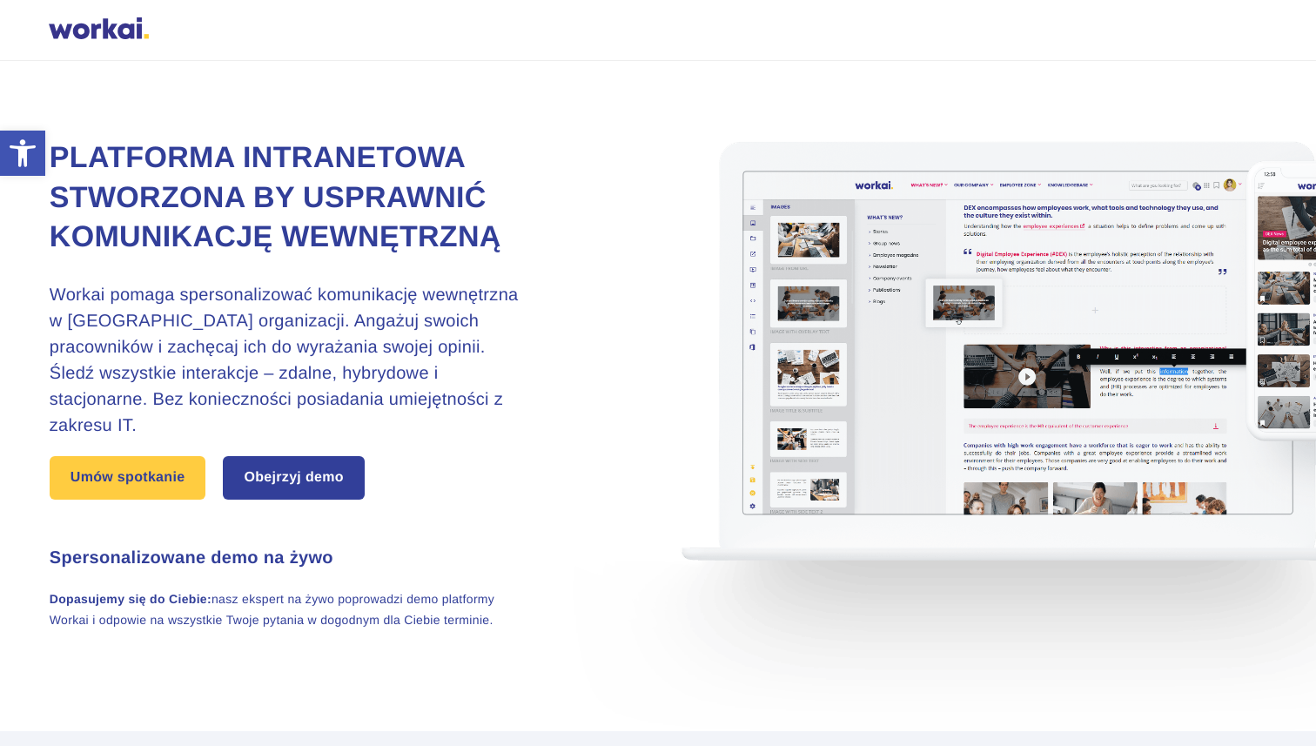
click at [98, 27] on div at bounding box center [99, 30] width 100 height 26
click at [91, 34] on div at bounding box center [99, 30] width 100 height 26
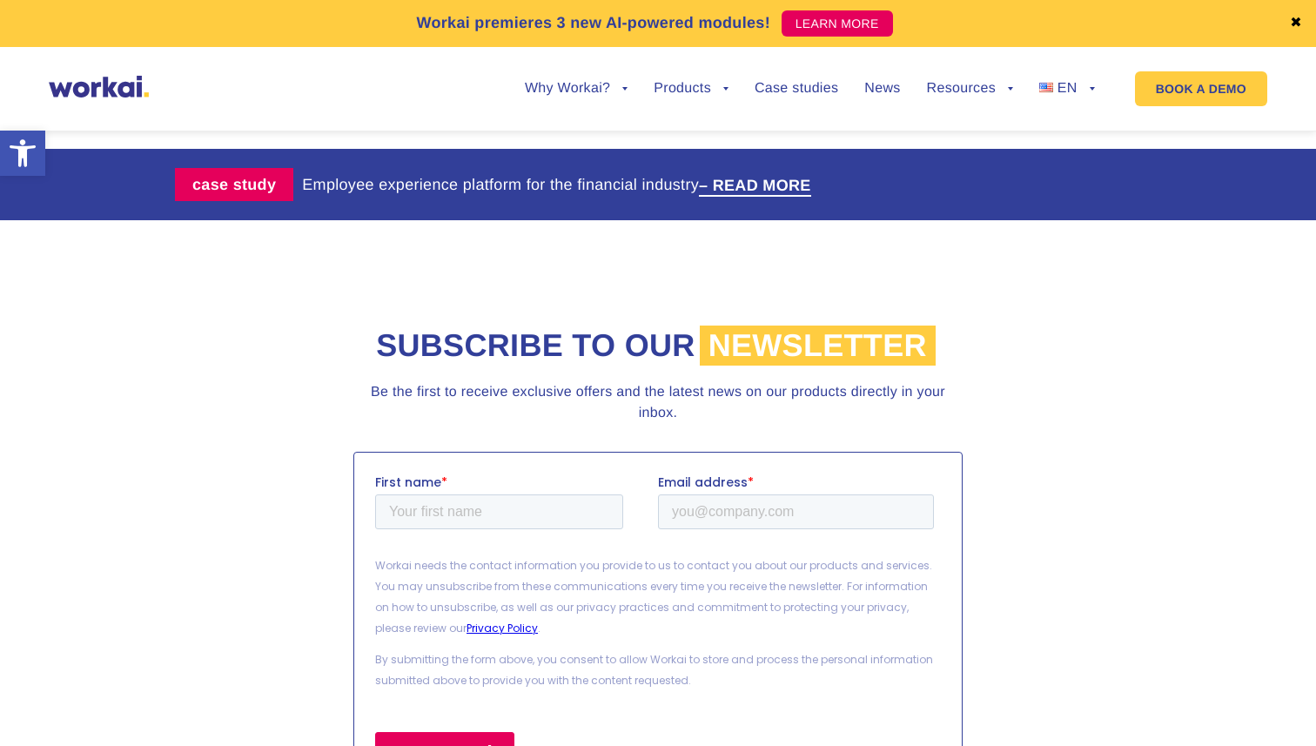
scroll to position [3614, 0]
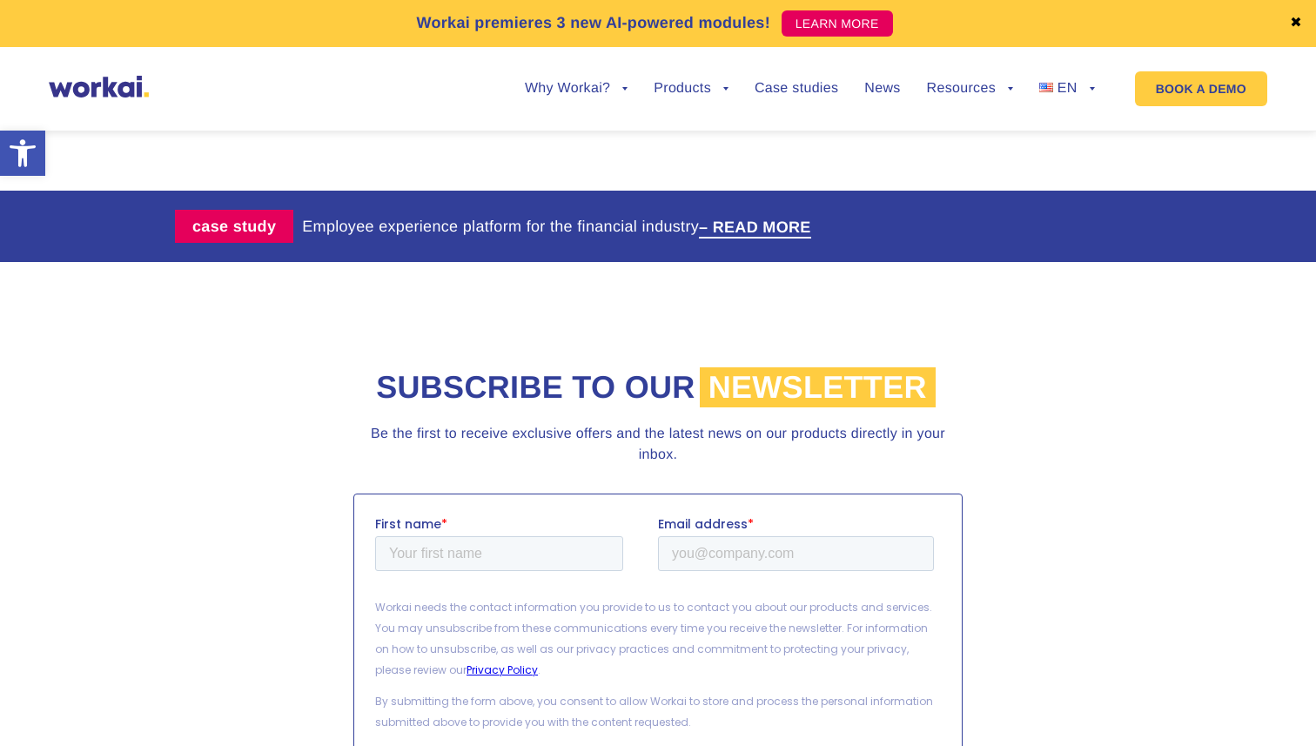
click at [109, 92] on img at bounding box center [99, 87] width 100 height 22
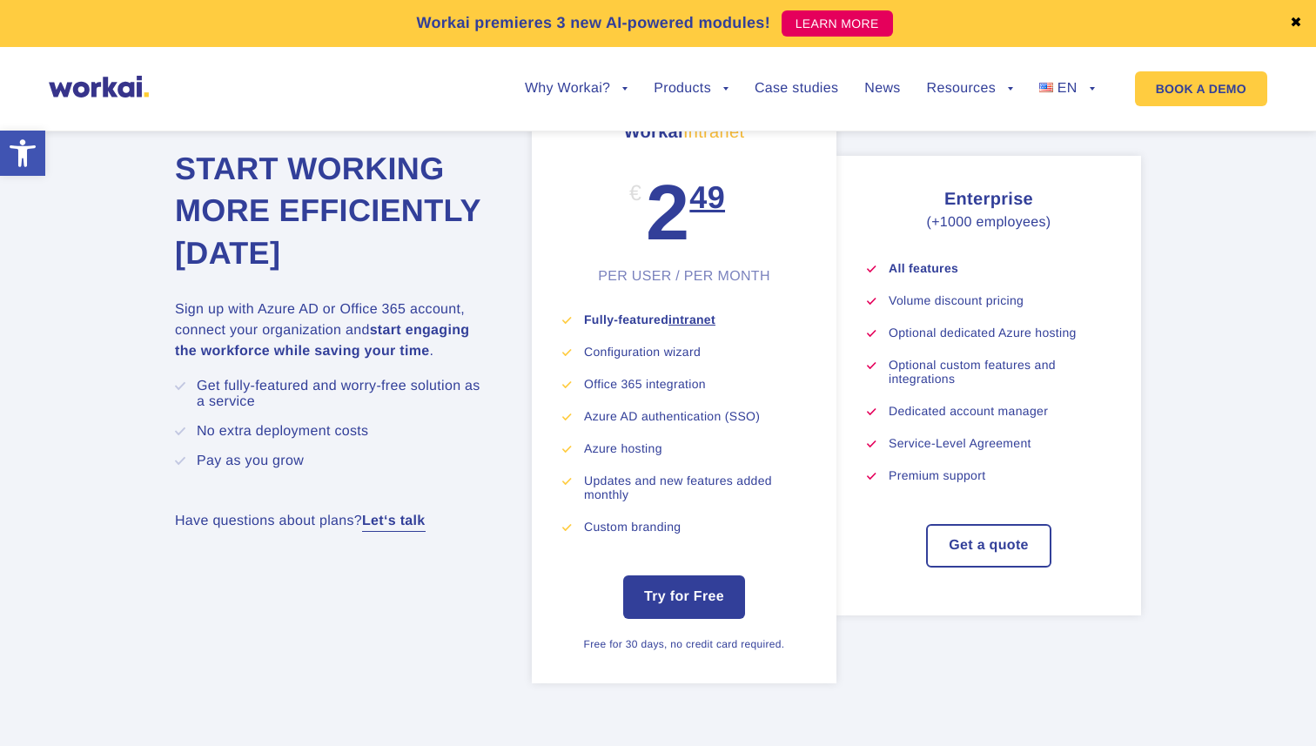
scroll to position [9369, 0]
click at [1003, 567] on link "Get a quote" at bounding box center [989, 547] width 122 height 40
